Goal: Check status: Check status

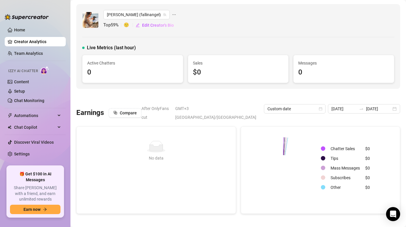
scroll to position [35, 0]
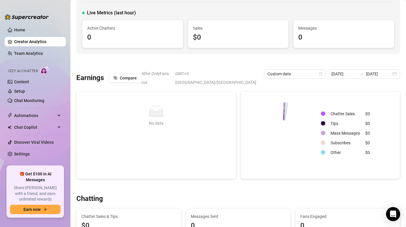
click at [128, 60] on div at bounding box center [237, 62] width 323 height 6
click at [23, 55] on link "Team Analytics" at bounding box center [28, 53] width 29 height 5
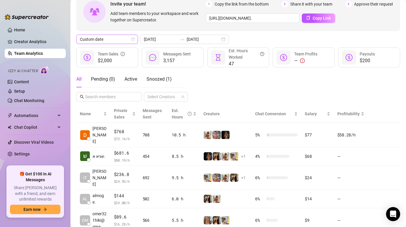
click at [112, 40] on span "Custom date" at bounding box center [107, 39] width 55 height 9
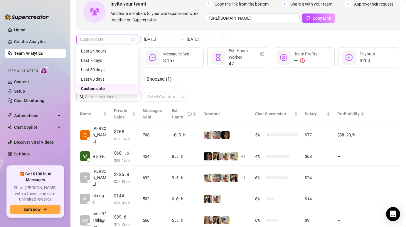
click at [111, 89] on div "Custom date" at bounding box center [107, 88] width 52 height 6
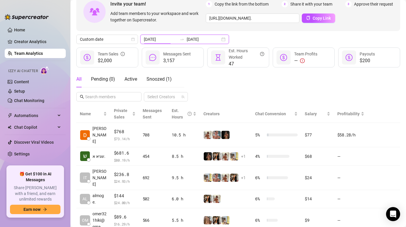
click at [155, 38] on input "[DATE]" at bounding box center [160, 39] width 33 height 6
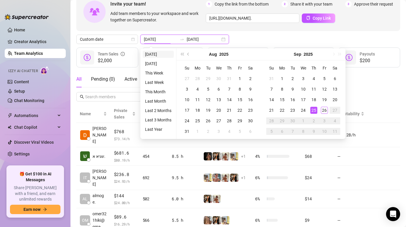
type input "[DATE]"
click at [149, 51] on li "[DATE]" at bounding box center [158, 54] width 31 height 7
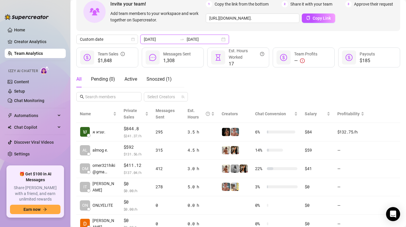
click at [159, 41] on input "[DATE]" at bounding box center [160, 39] width 33 height 6
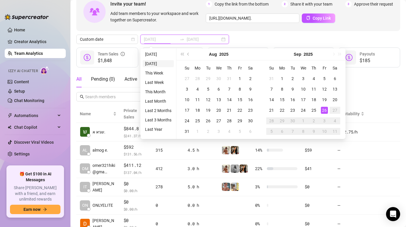
type input "[DATE]"
click at [155, 66] on li "[DATE]" at bounding box center [158, 63] width 31 height 7
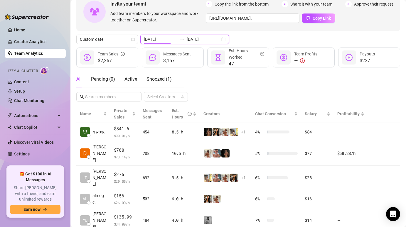
click at [152, 41] on input "[DATE]" at bounding box center [160, 39] width 33 height 6
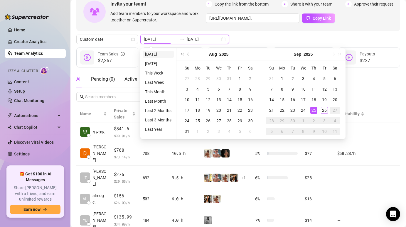
type input "[DATE]"
click at [145, 51] on li "[DATE]" at bounding box center [158, 54] width 31 height 7
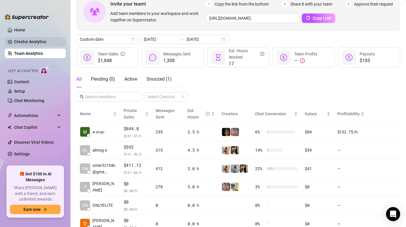
click at [14, 44] on link "Creator Analytics" at bounding box center [37, 41] width 47 height 9
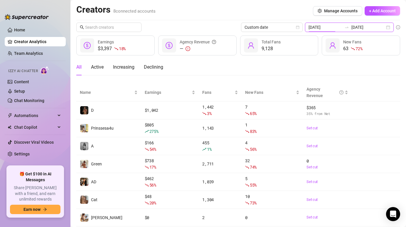
click at [330, 28] on input "[DATE]" at bounding box center [324, 27] width 33 height 6
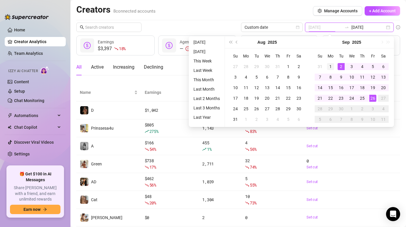
type input "[DATE]"
click at [333, 66] on div "1" at bounding box center [330, 66] width 7 height 7
type input "[DATE]"
click at [371, 98] on div "26" at bounding box center [372, 98] width 7 height 7
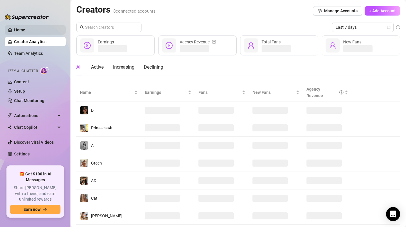
click at [25, 28] on link "Home" at bounding box center [19, 30] width 11 height 5
